Goal: Use online tool/utility: Utilize a website feature to perform a specific function

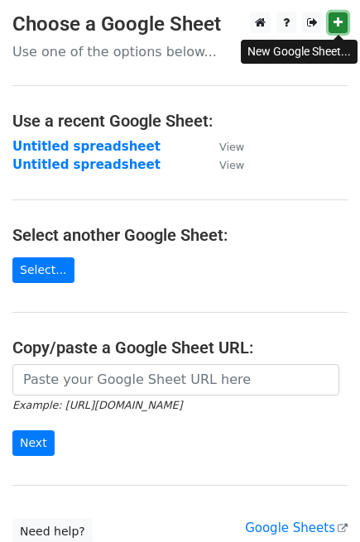
click at [336, 21] on icon at bounding box center [337, 23] width 9 height 12
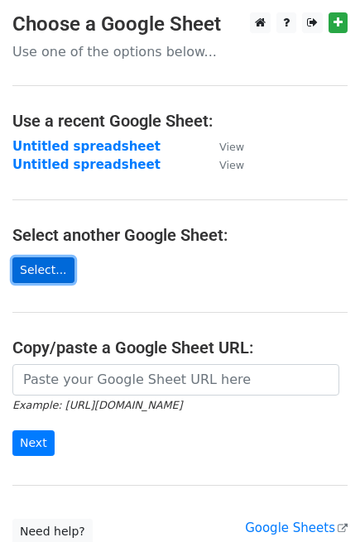
click at [41, 261] on link "Select..." at bounding box center [43, 270] width 62 height 26
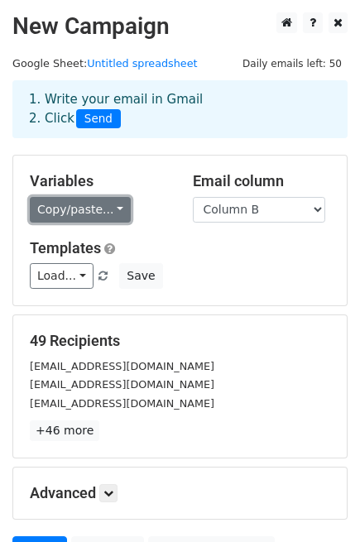
click at [106, 213] on link "Copy/paste..." at bounding box center [80, 210] width 101 height 26
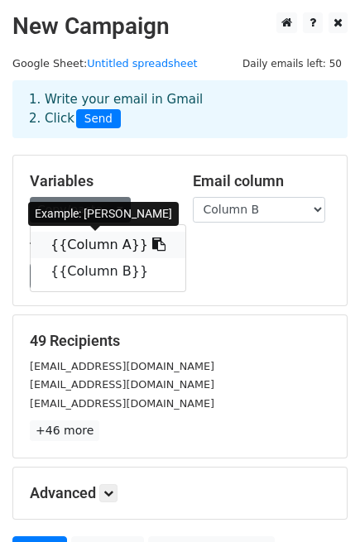
click at [152, 244] on icon at bounding box center [158, 243] width 13 height 13
